Goal: Transaction & Acquisition: Book appointment/travel/reservation

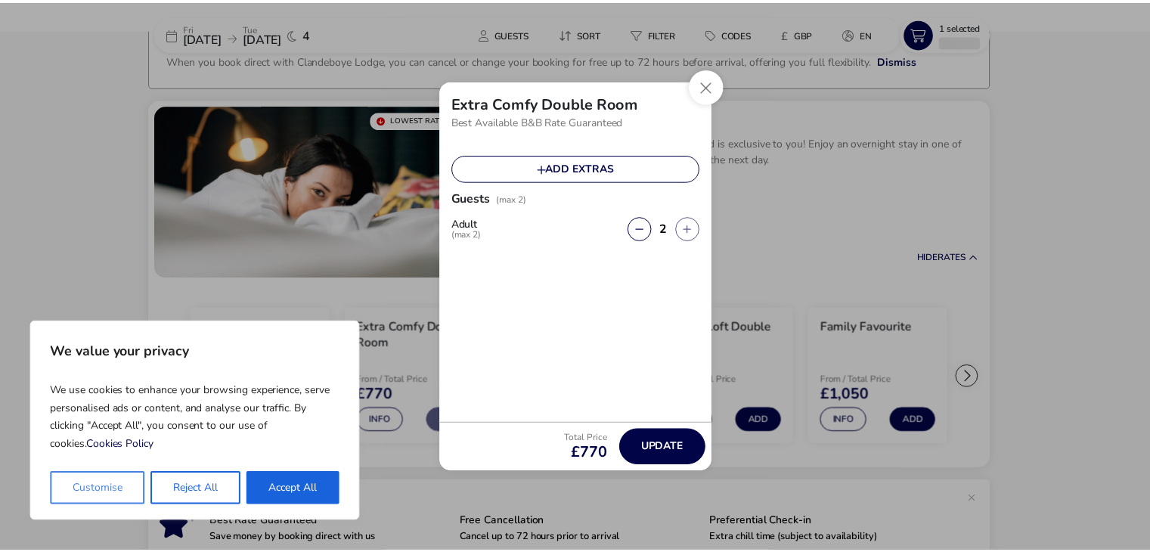
scroll to position [103, 0]
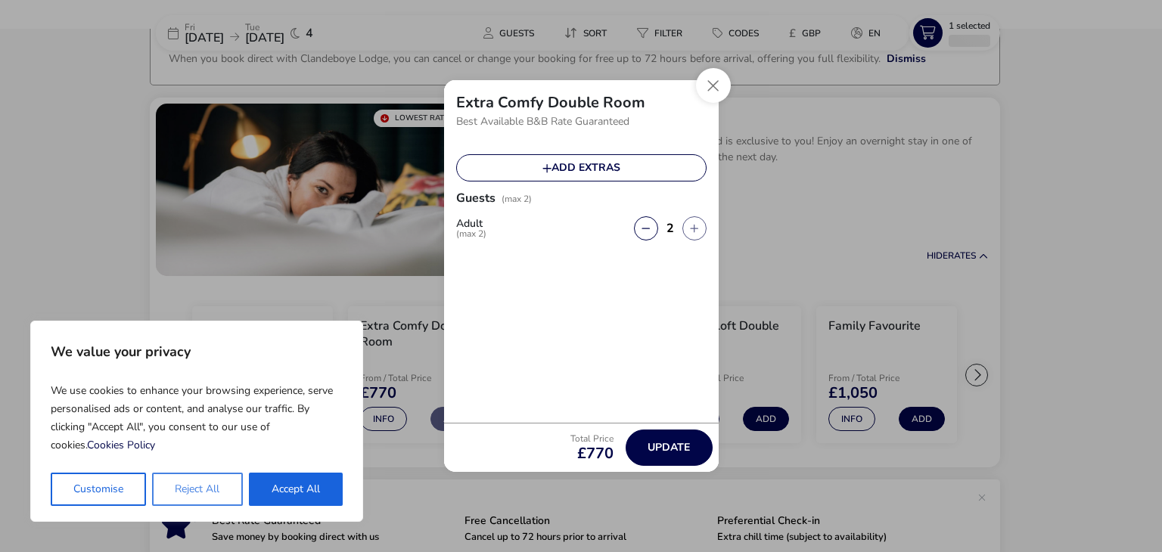
click at [175, 483] on button "Reject All" at bounding box center [197, 489] width 90 height 33
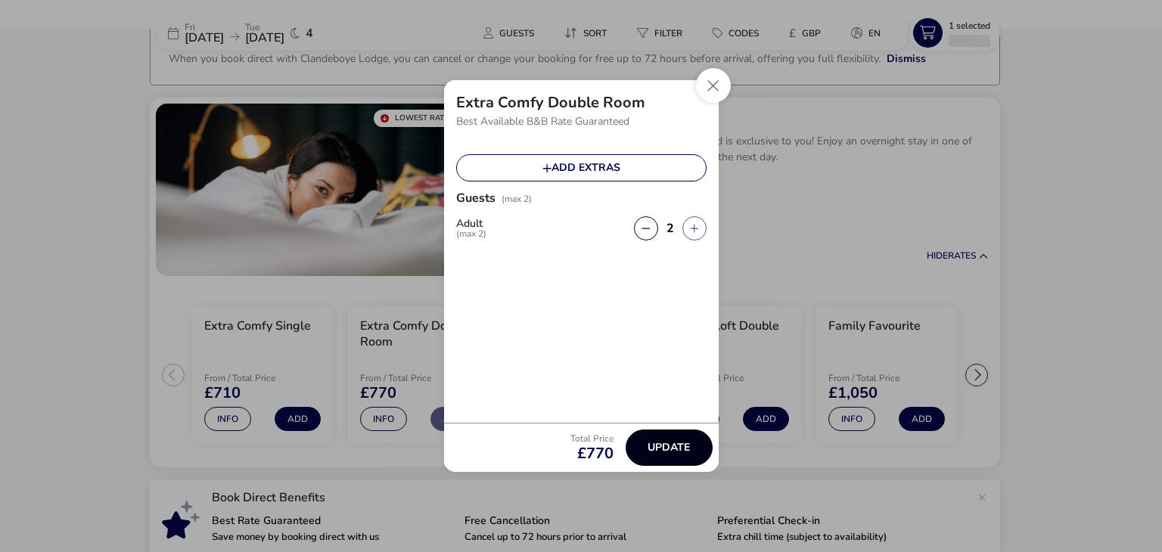
click at [672, 445] on span "Update" at bounding box center [668, 447] width 42 height 11
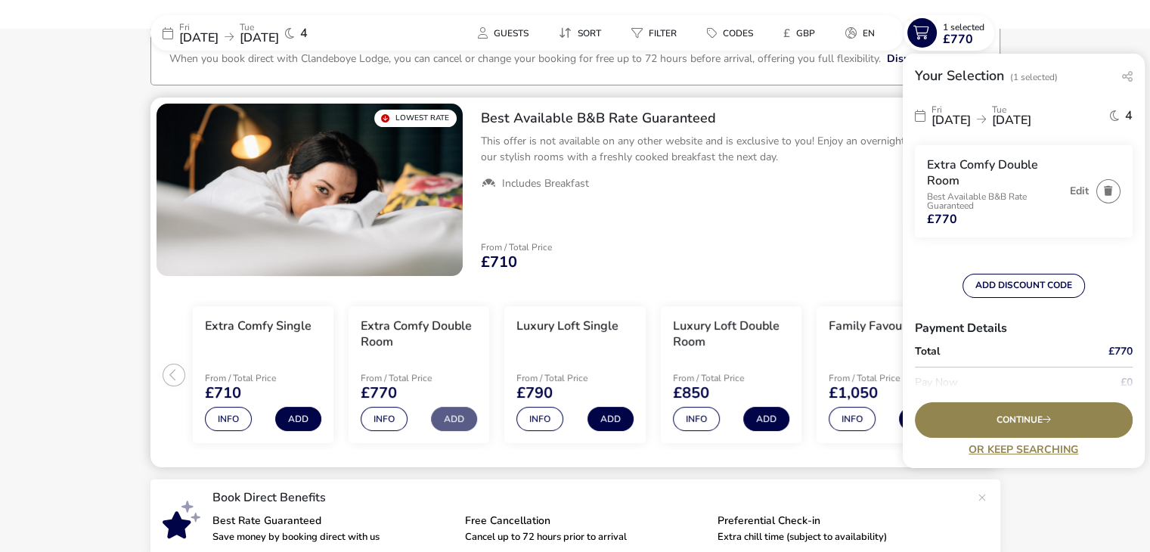
drag, startPoint x: 713, startPoint y: 222, endPoint x: 647, endPoint y: 222, distance: 65.1
click at [647, 222] on div "Best Available B&B Rate Guaranteed This offer is not available on any other web…" at bounding box center [735, 190] width 532 height 185
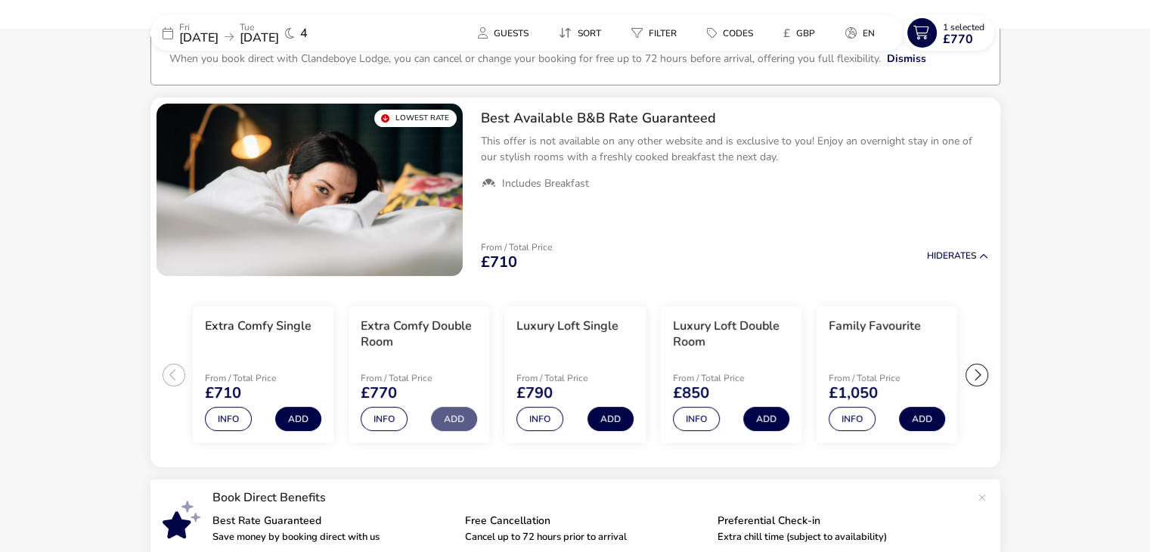
click at [279, 36] on span "[DATE]" at bounding box center [259, 37] width 39 height 17
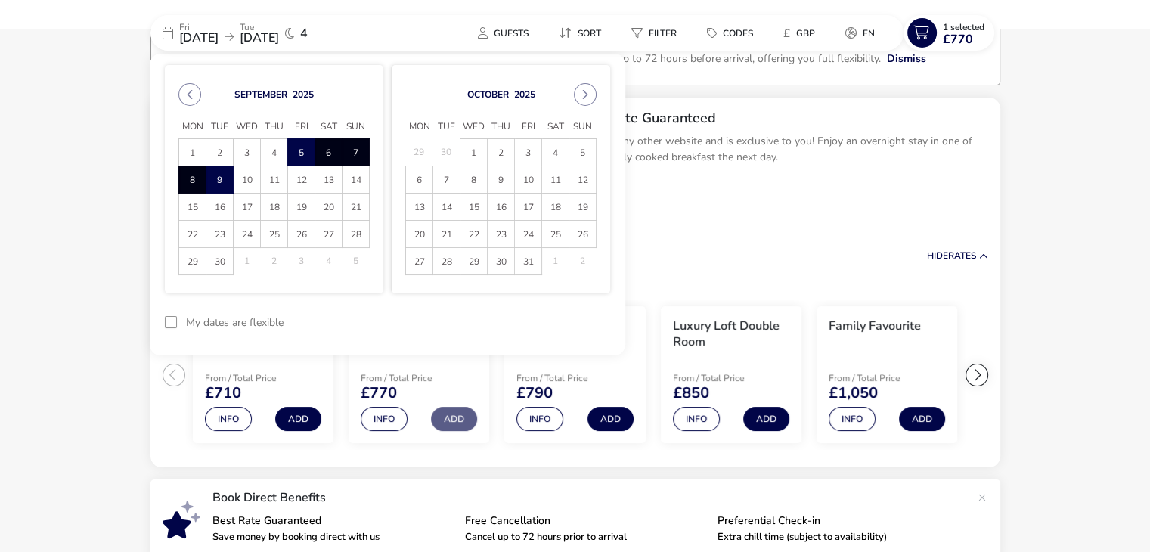
click at [194, 177] on span "8" at bounding box center [192, 179] width 26 height 26
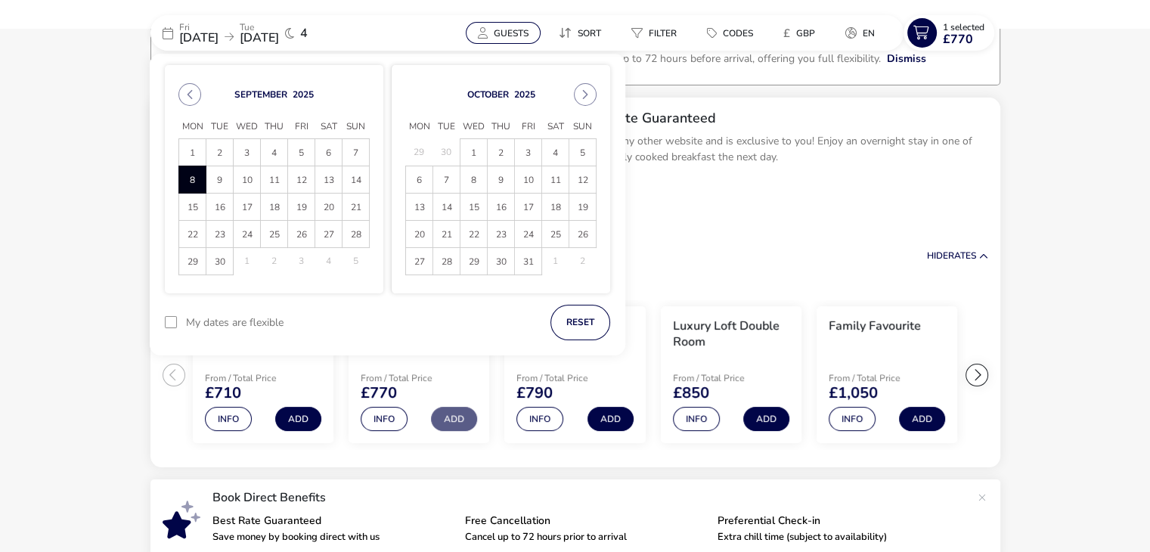
click at [522, 37] on span "Guests" at bounding box center [511, 33] width 35 height 12
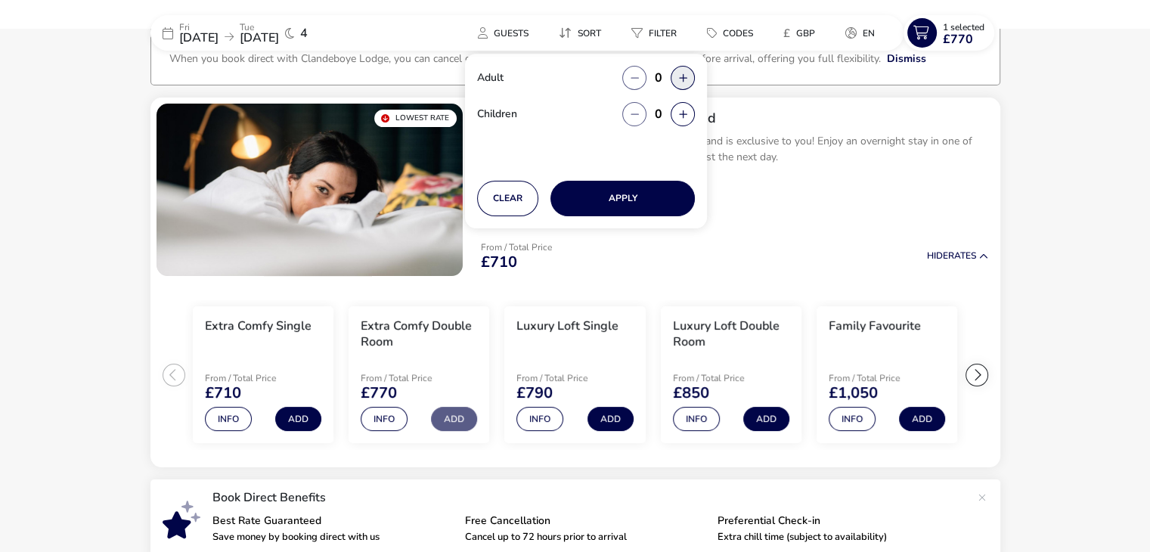
click at [690, 79] on button "button" at bounding box center [683, 78] width 24 height 24
type input "2"
click at [618, 203] on button "Apply" at bounding box center [623, 199] width 144 height 36
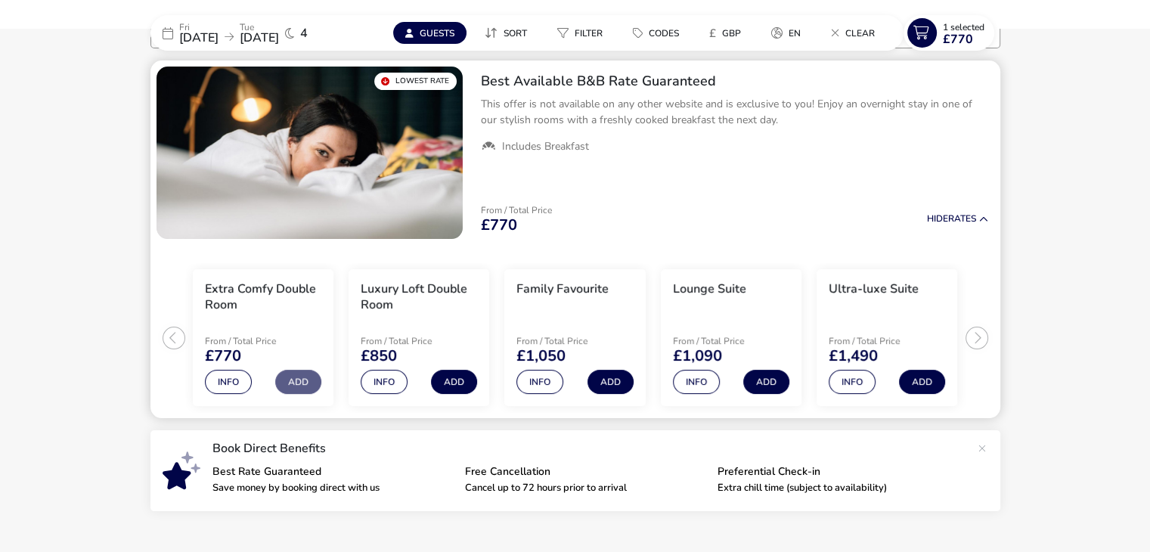
scroll to position [141, 0]
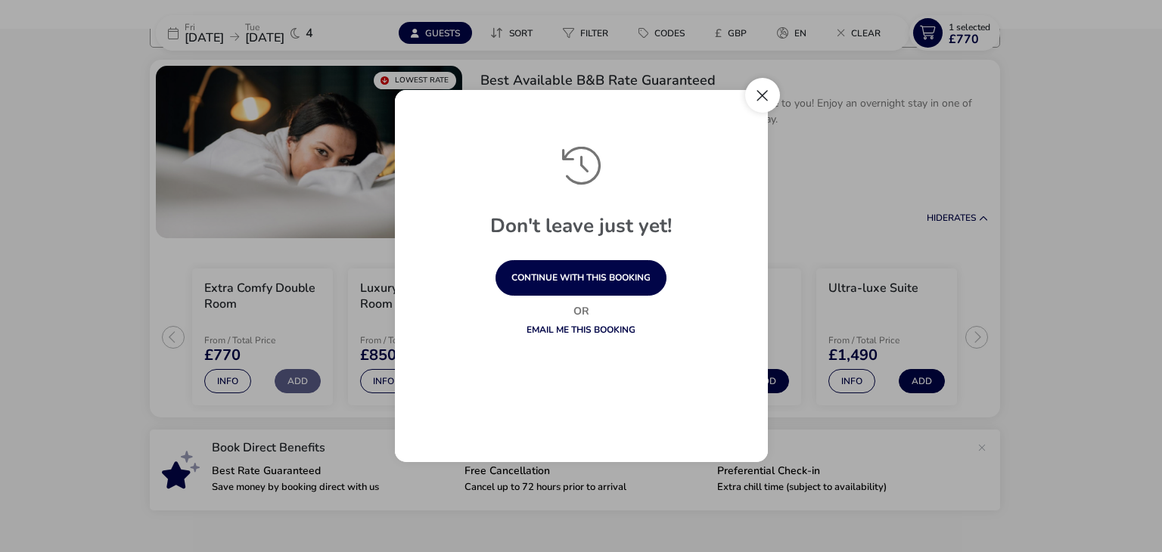
click at [760, 91] on button "Close" at bounding box center [762, 95] width 35 height 35
